Goal: Transaction & Acquisition: Purchase product/service

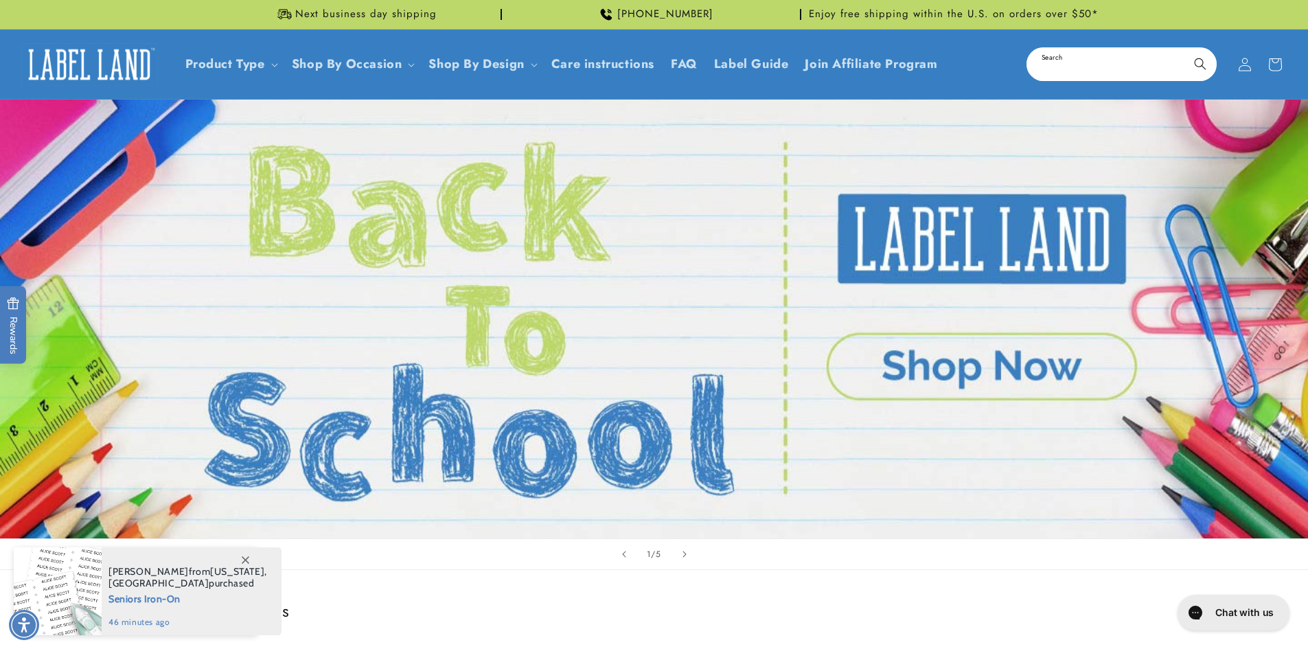
click at [1056, 64] on input "Search" at bounding box center [1121, 64] width 187 height 31
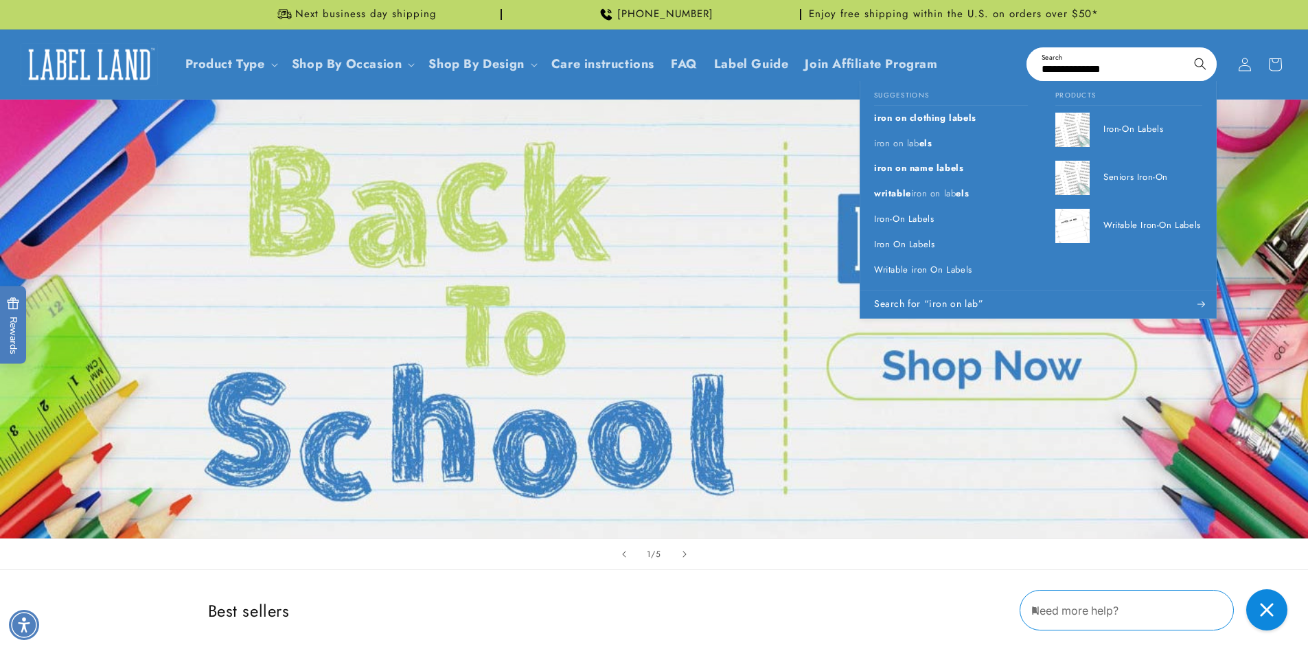
type input "**********"
click at [1185, 49] on button "Search" at bounding box center [1200, 64] width 30 height 30
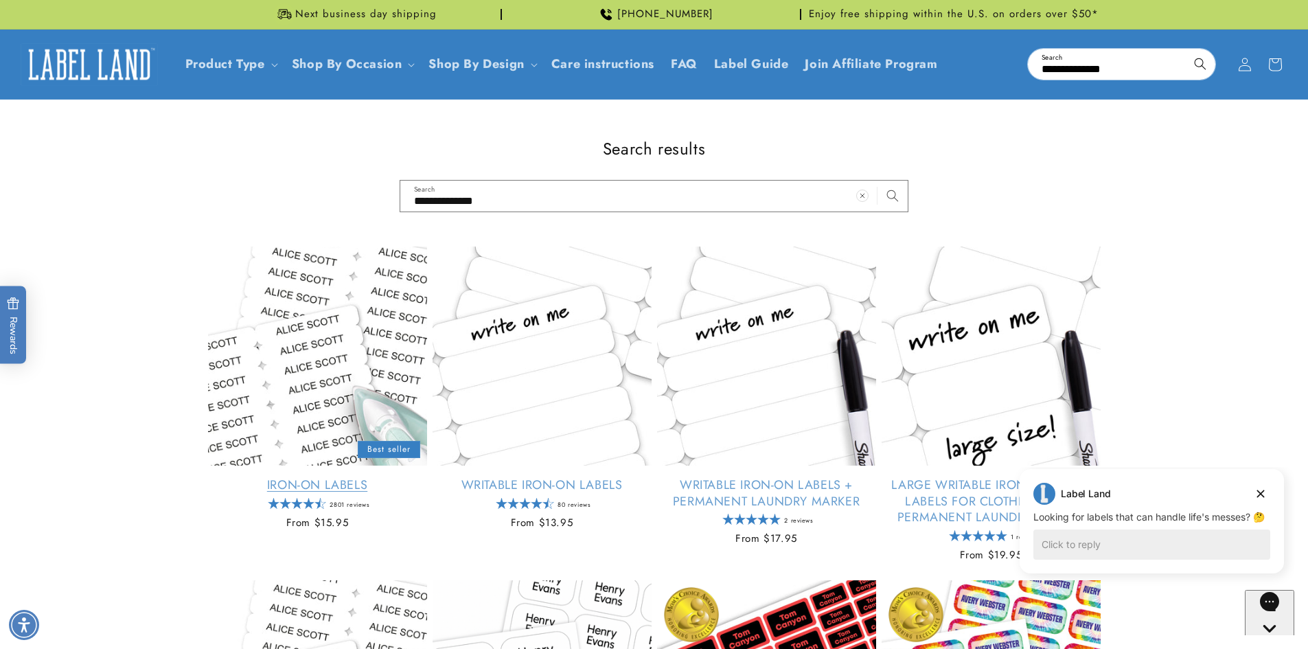
click at [308, 477] on link "Iron-On Labels" at bounding box center [317, 485] width 219 height 16
